Goal: Transaction & Acquisition: Obtain resource

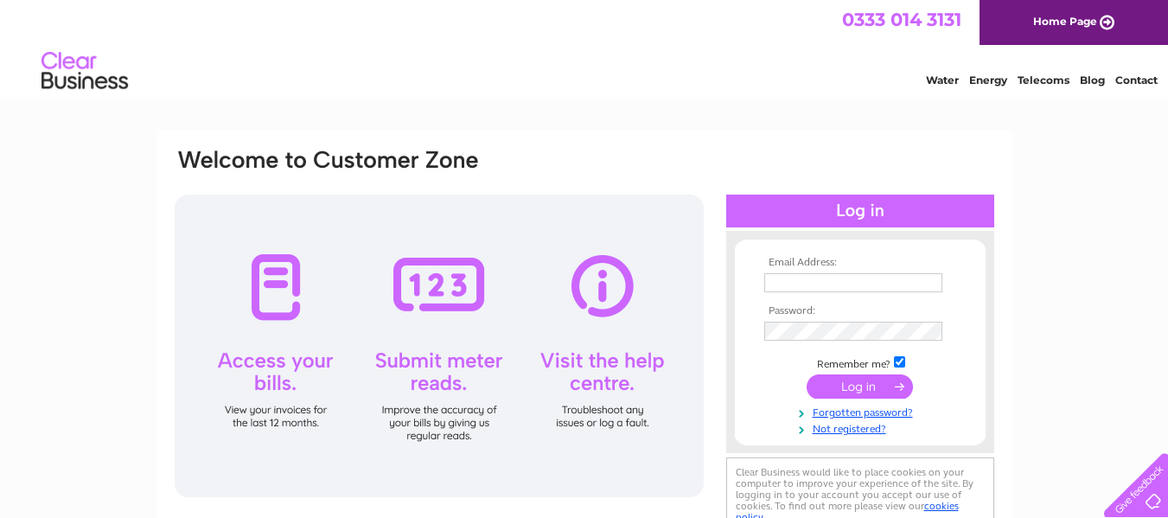
click at [806, 257] on th "Email Address:" at bounding box center [860, 263] width 201 height 12
click at [811, 283] on input "text" at bounding box center [854, 283] width 180 height 21
type input "taylorseast@outlook.com"
click at [850, 385] on input "submit" at bounding box center [859, 386] width 106 height 24
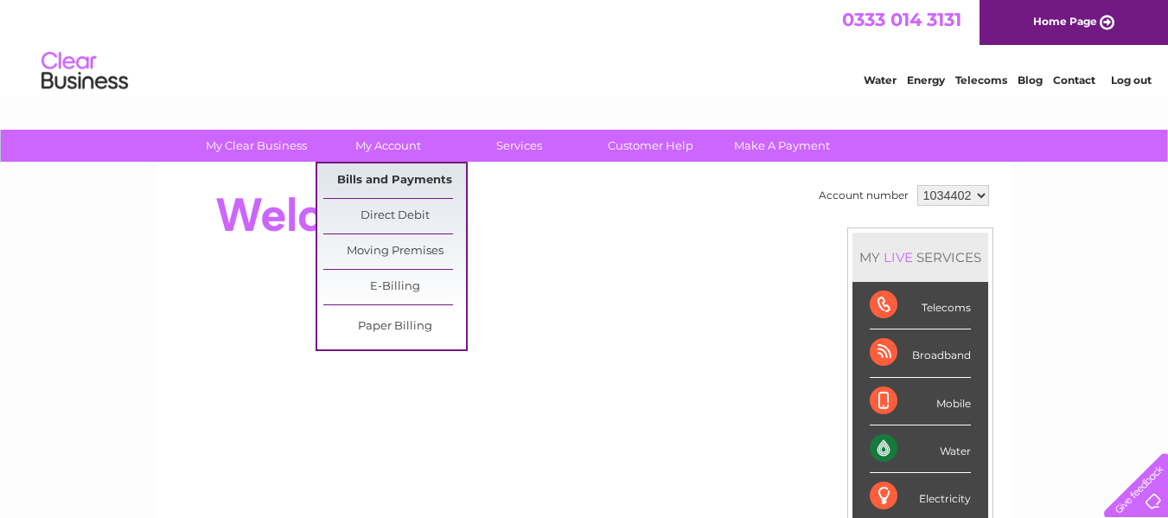
click at [397, 183] on link "Bills and Payments" at bounding box center [394, 180] width 143 height 35
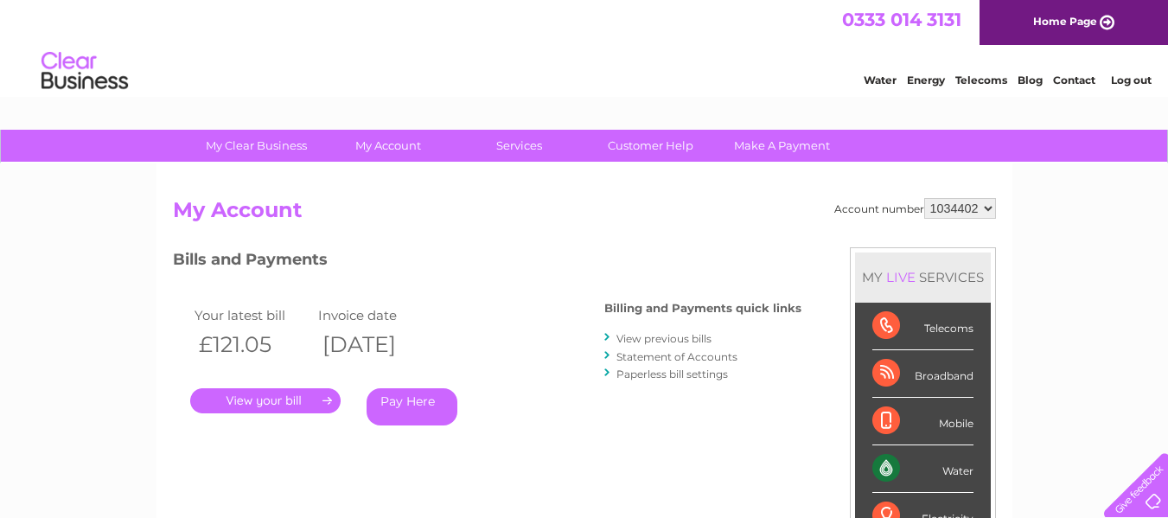
click at [255, 395] on link "." at bounding box center [265, 400] width 150 height 25
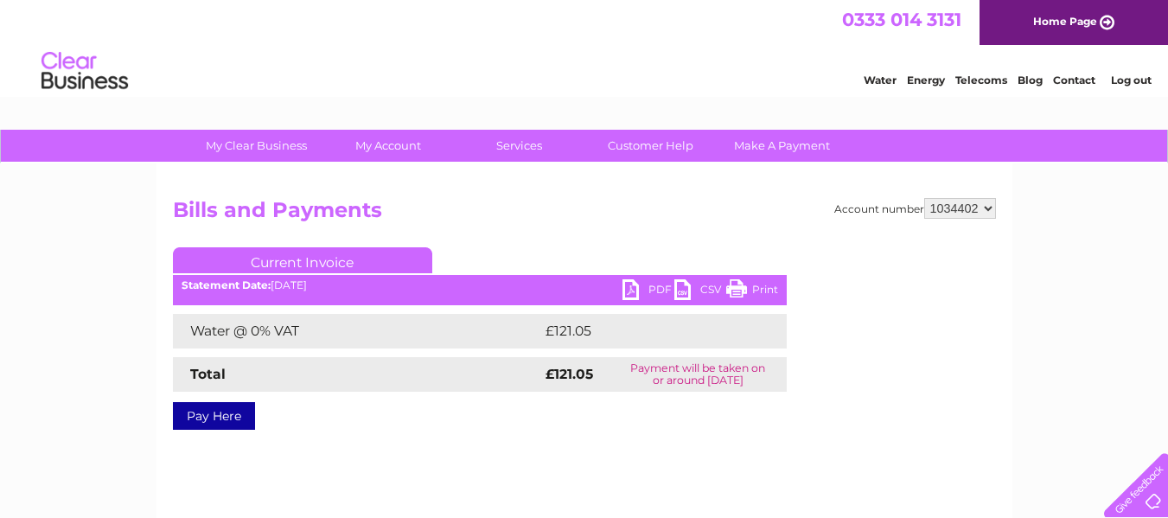
click at [650, 289] on link "PDF" at bounding box center [648, 291] width 52 height 25
click at [1131, 81] on link "Log out" at bounding box center [1131, 79] width 41 height 13
